Goal: Task Accomplishment & Management: Manage account settings

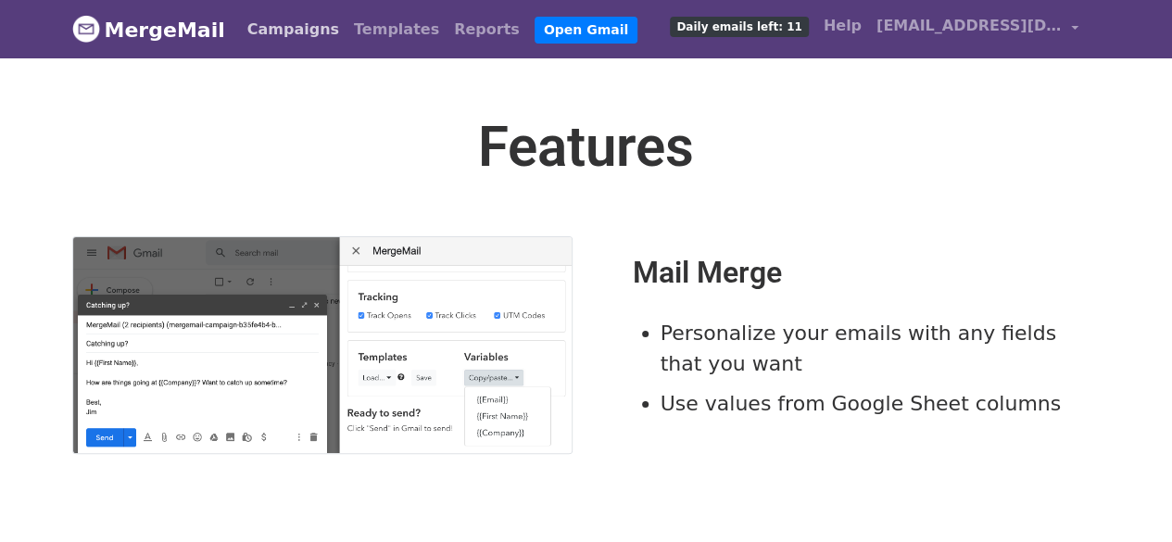
click at [261, 31] on link "Campaigns" at bounding box center [293, 29] width 107 height 37
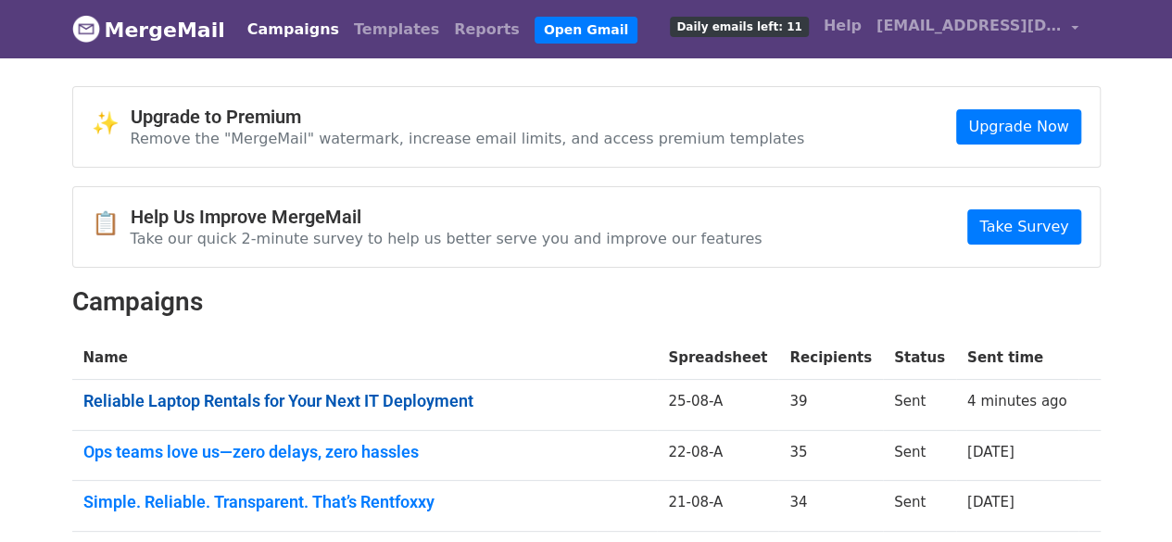
click at [355, 395] on link "Reliable Laptop Rentals for Your Next IT Deployment" at bounding box center [364, 401] width 563 height 20
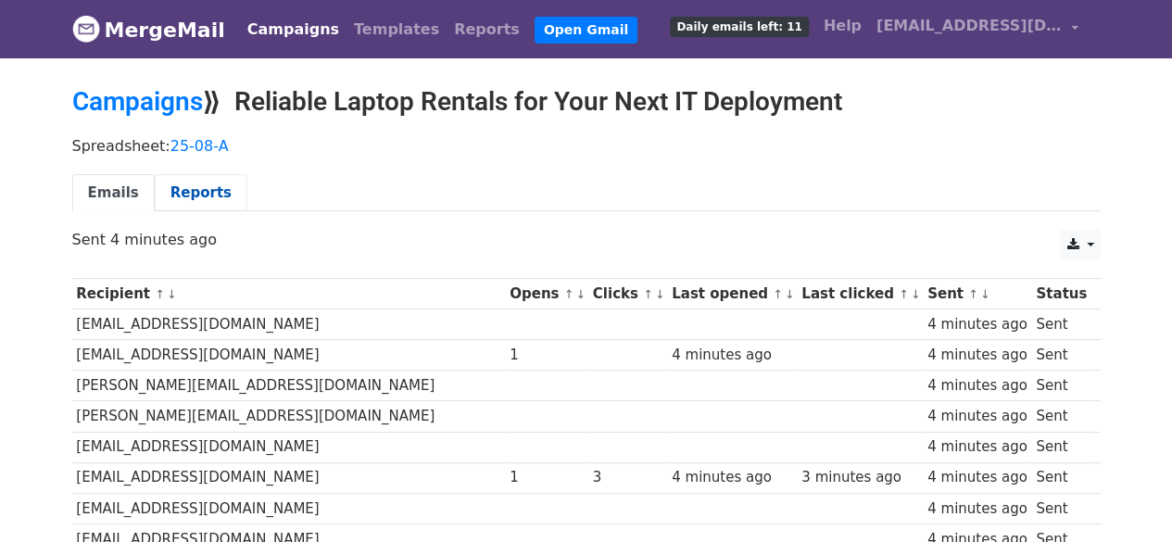
click at [190, 197] on link "Reports" at bounding box center [201, 193] width 93 height 38
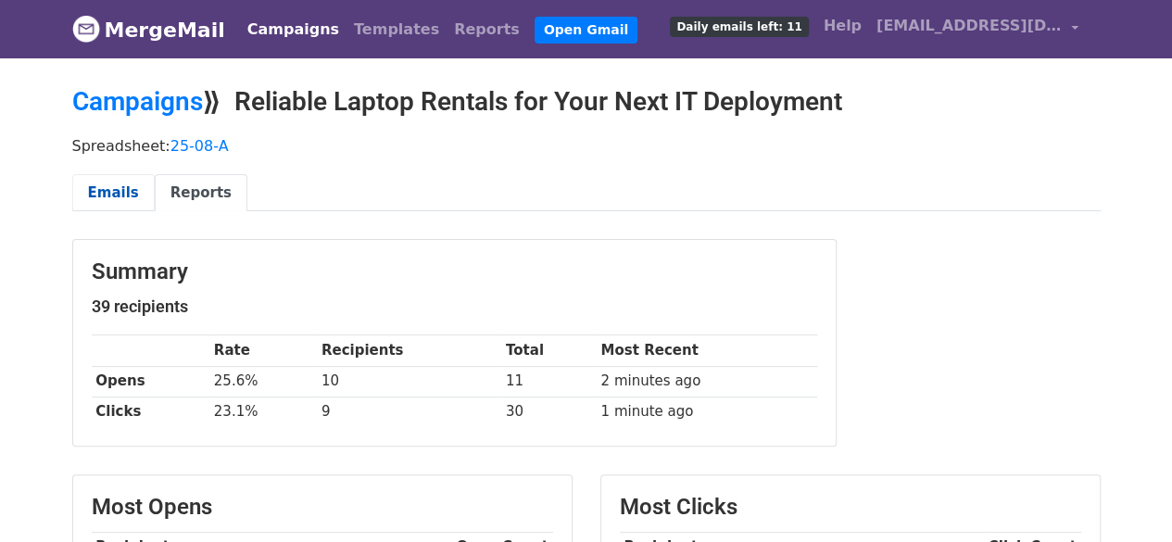
click at [117, 184] on link "Emails" at bounding box center [113, 193] width 82 height 38
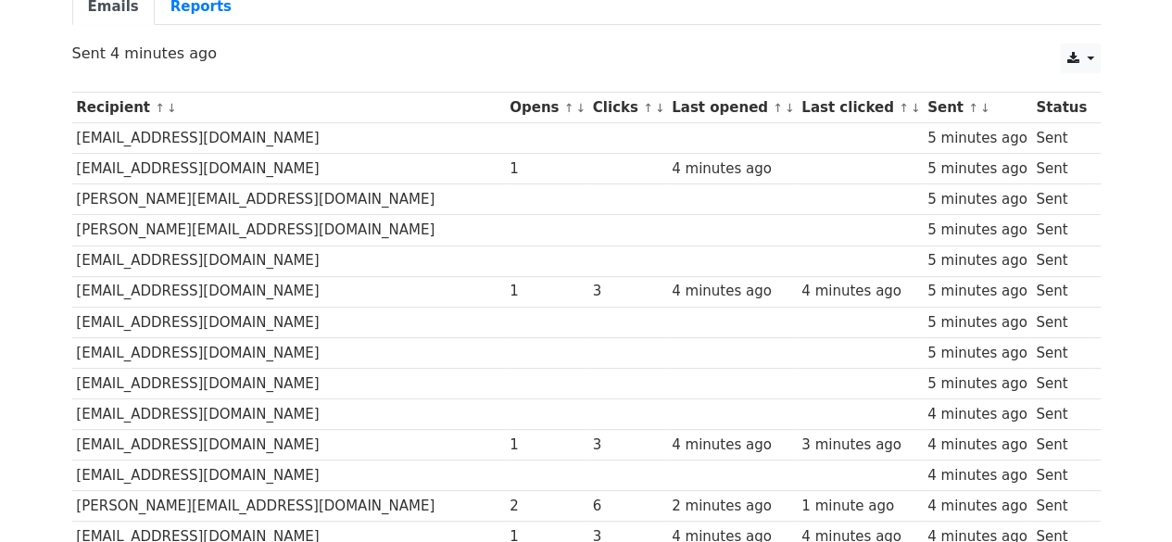
scroll to position [94, 0]
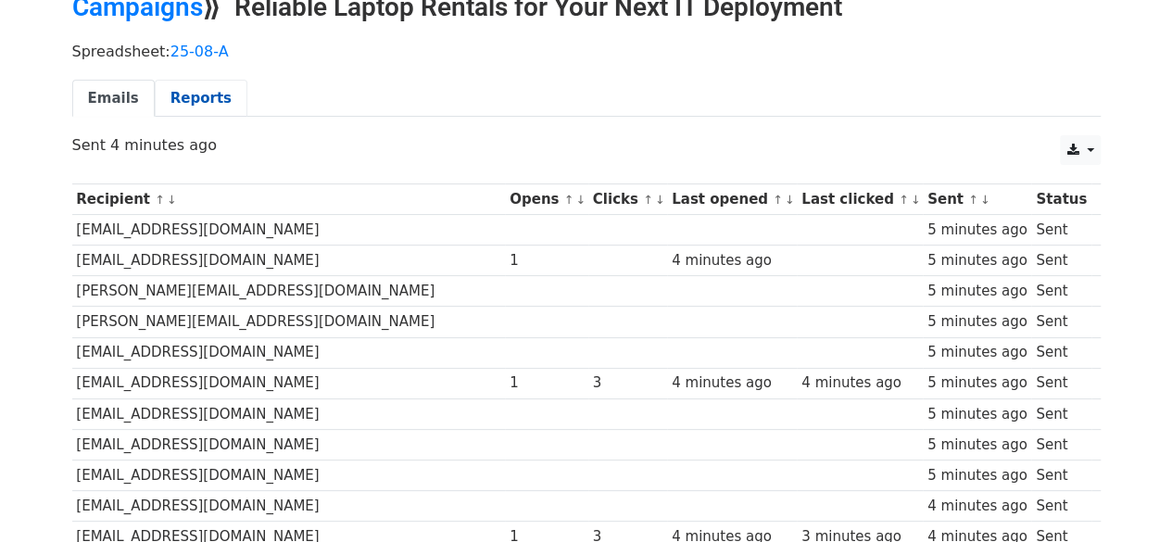
click at [199, 94] on link "Reports" at bounding box center [201, 99] width 93 height 38
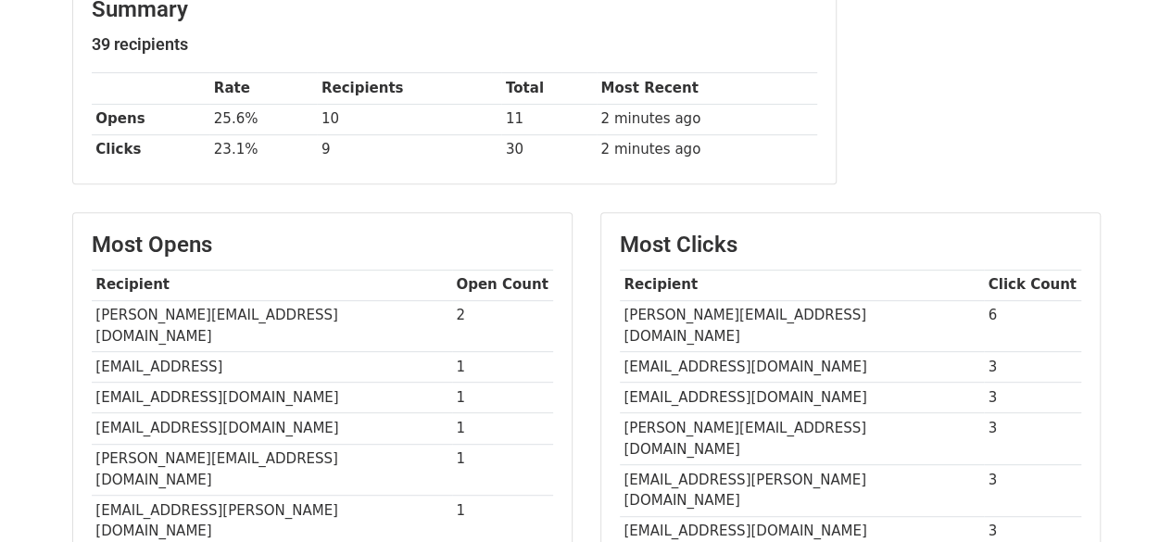
scroll to position [261, 0]
